Goal: Information Seeking & Learning: Learn about a topic

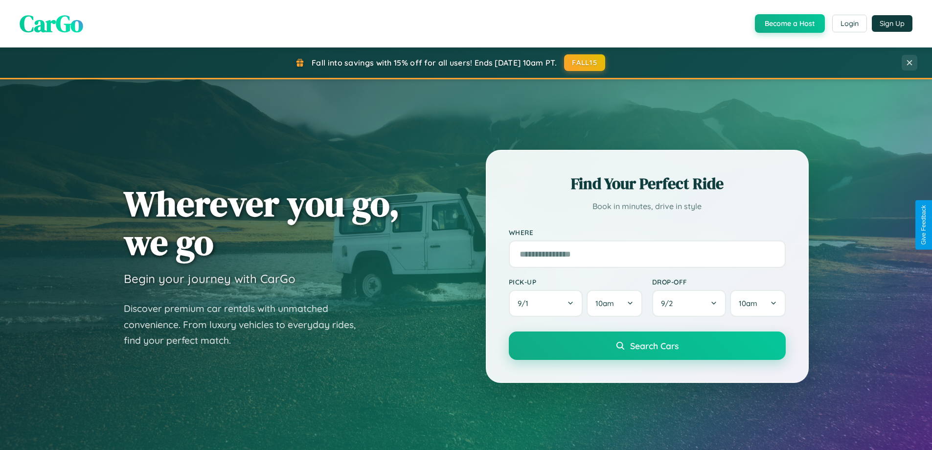
scroll to position [1882, 0]
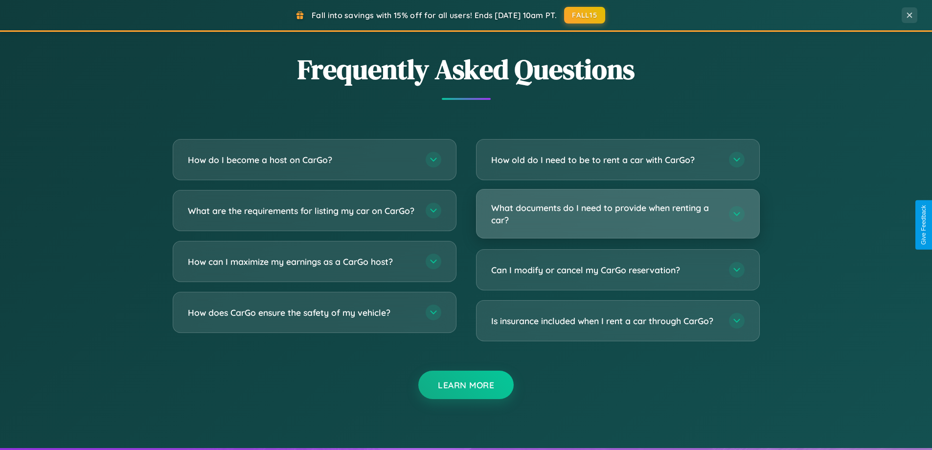
click at [617, 213] on h3 "What documents do I need to provide when renting a car?" at bounding box center [605, 214] width 228 height 24
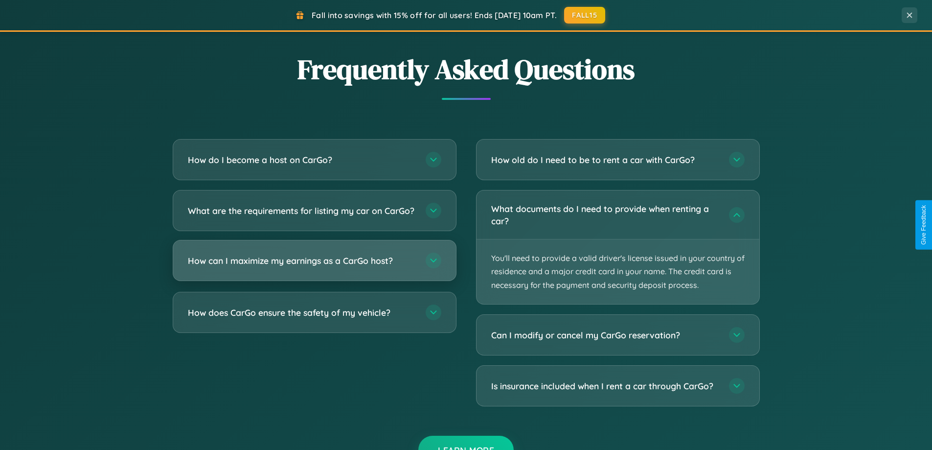
click at [314, 267] on h3 "How can I maximize my earnings as a CarGo host?" at bounding box center [302, 260] width 228 height 12
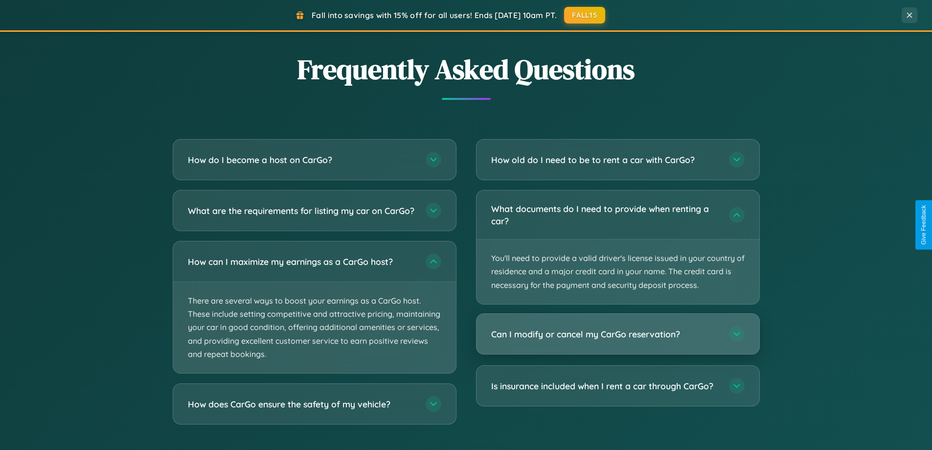
click at [617, 334] on h3 "Can I modify or cancel my CarGo reservation?" at bounding box center [605, 334] width 228 height 12
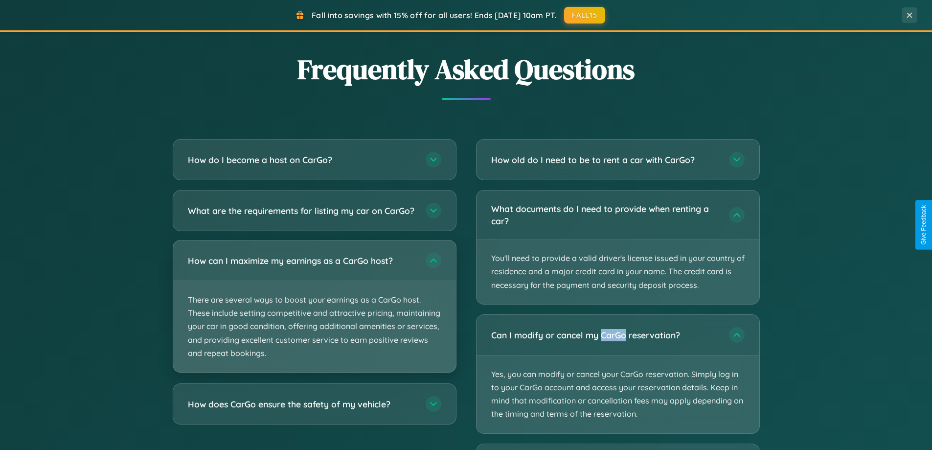
click at [314, 315] on p "There are several ways to boost your earnings as a CarGo host. These include se…" at bounding box center [314, 326] width 283 height 91
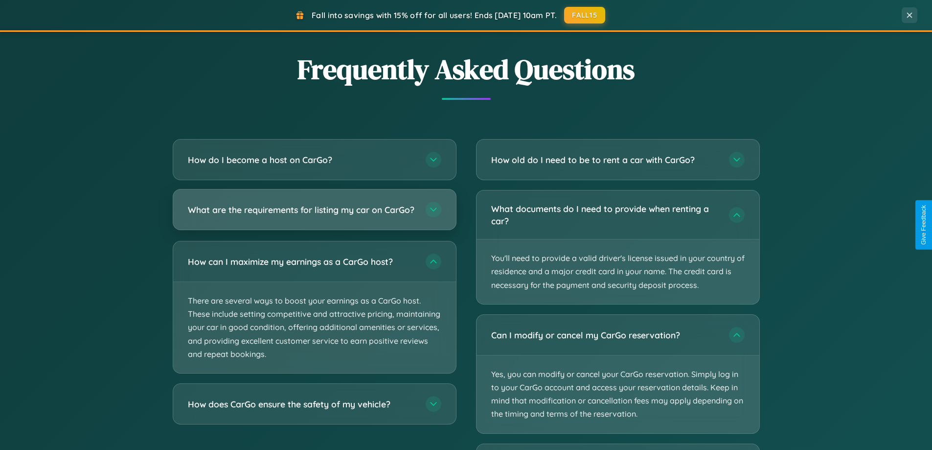
click at [314, 214] on h3 "What are the requirements for listing my car on CarGo?" at bounding box center [302, 209] width 228 height 12
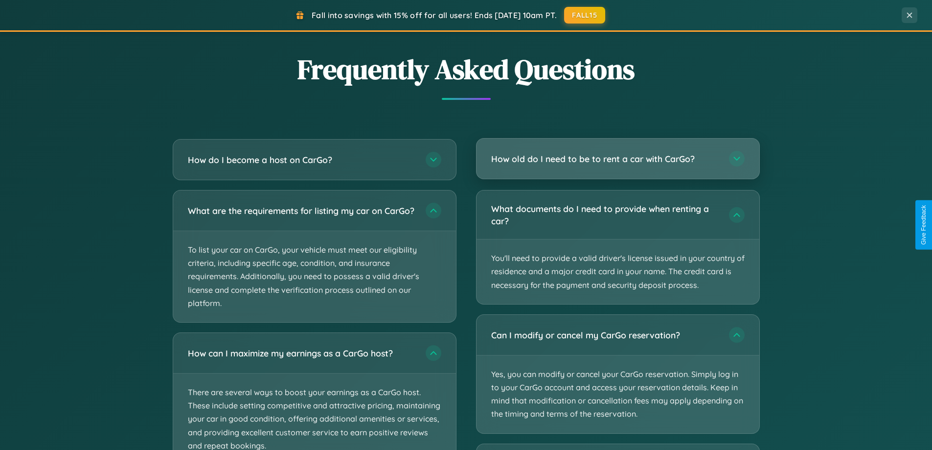
click at [617, 159] on h3 "How old do I need to be to rent a car with CarGo?" at bounding box center [605, 159] width 228 height 12
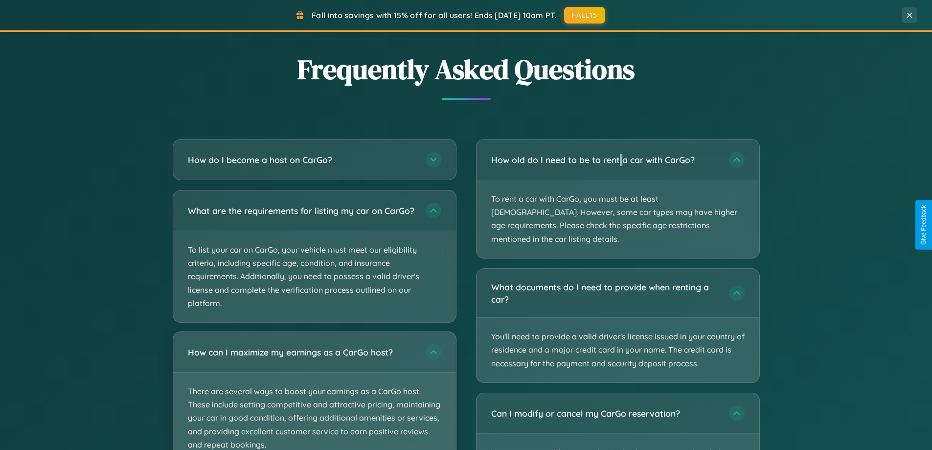
click at [314, 395] on p "There are several ways to boost your earnings as a CarGo host. These include se…" at bounding box center [314, 417] width 283 height 91
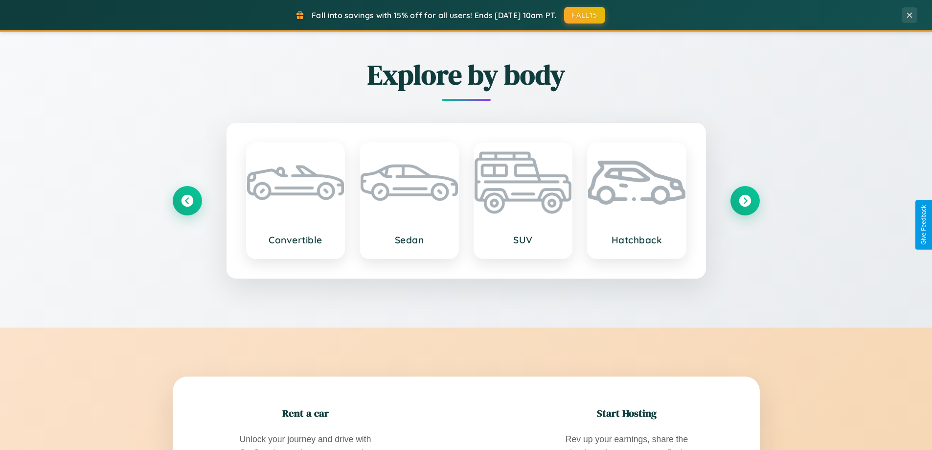
scroll to position [0, 0]
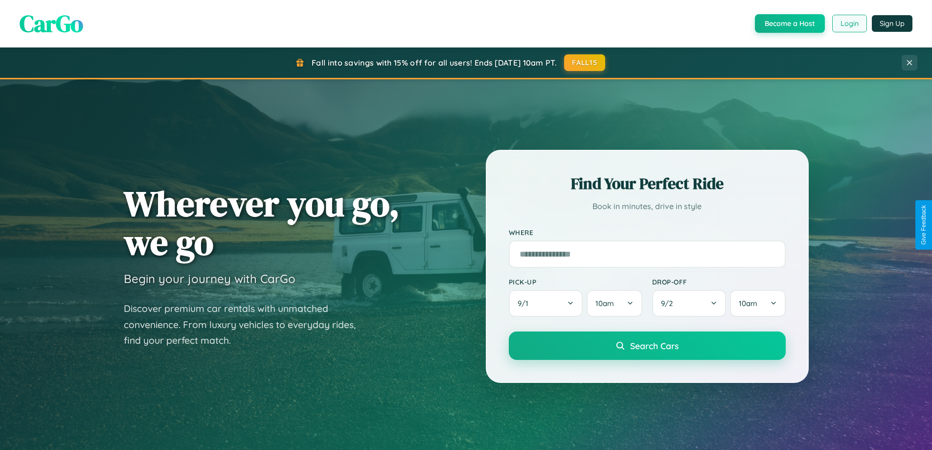
click at [849, 23] on button "Login" at bounding box center [849, 24] width 35 height 18
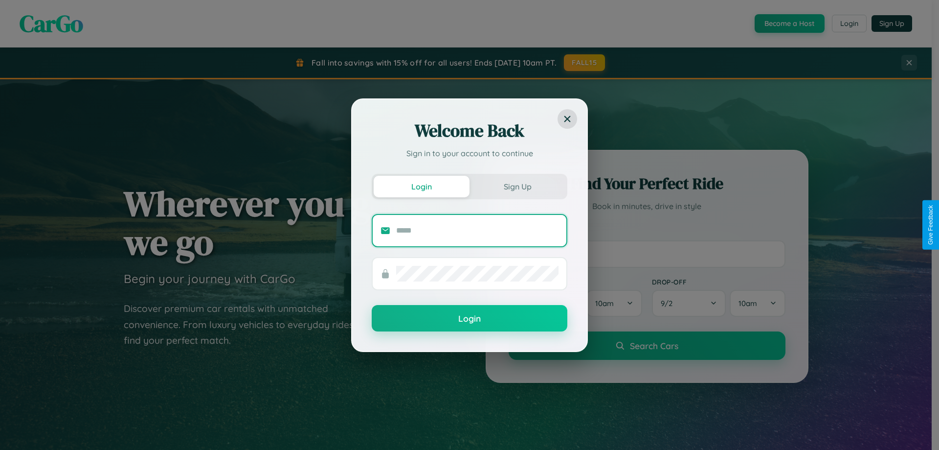
click at [477, 230] on input "text" at bounding box center [477, 231] width 162 height 16
type input "**********"
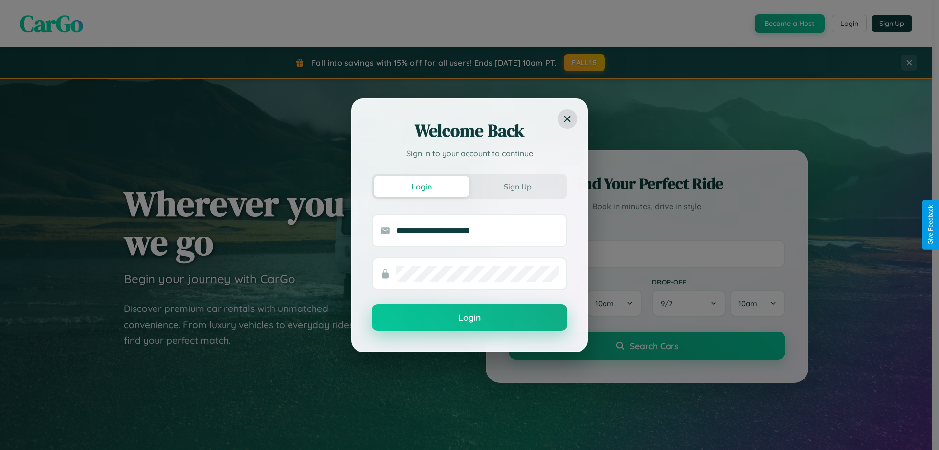
click at [470, 317] on button "Login" at bounding box center [470, 317] width 196 height 26
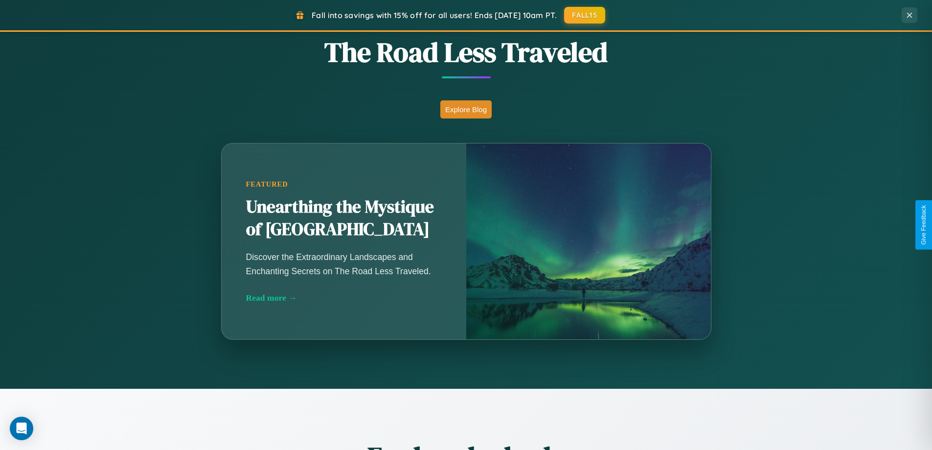
scroll to position [422, 0]
